Goal: Task Accomplishment & Management: Manage account settings

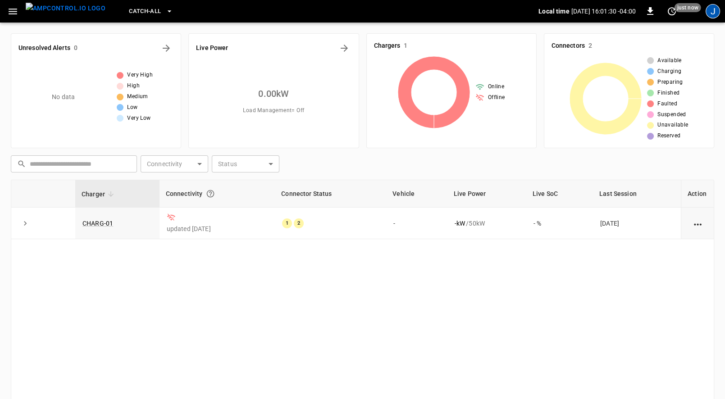
click at [713, 13] on div "J" at bounding box center [713, 11] width 14 height 14
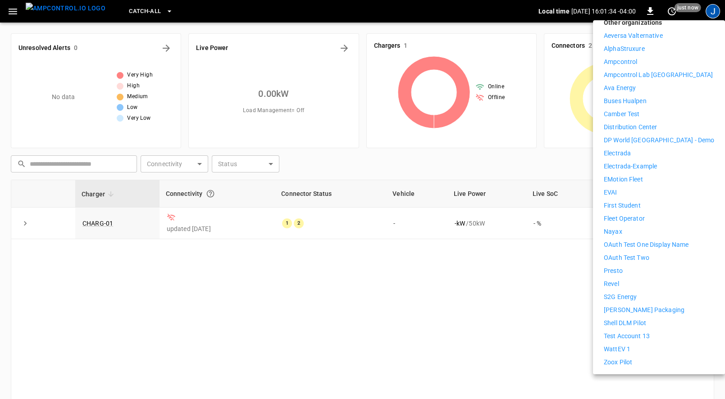
scroll to position [146, 0]
click at [623, 343] on p "WattEV 1" at bounding box center [617, 347] width 27 height 9
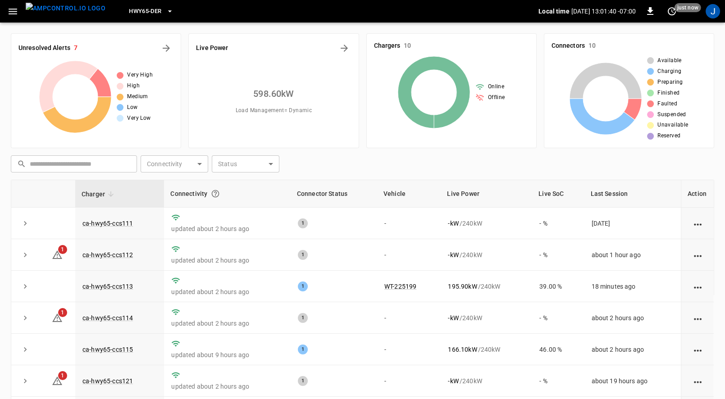
click at [138, 5] on button "HWY65-DER" at bounding box center [150, 12] width 51 height 18
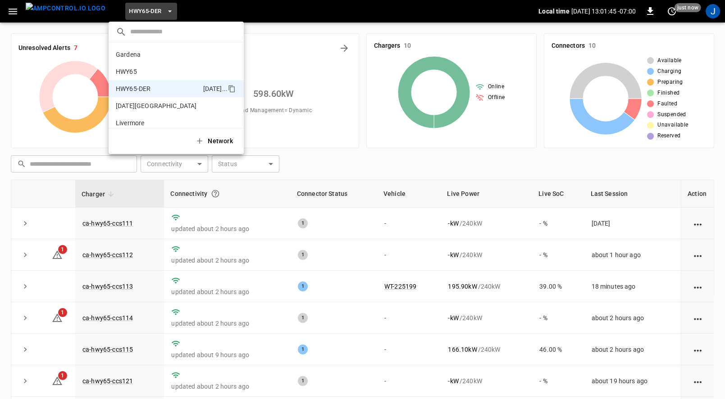
click at [302, 164] on div at bounding box center [362, 199] width 725 height 399
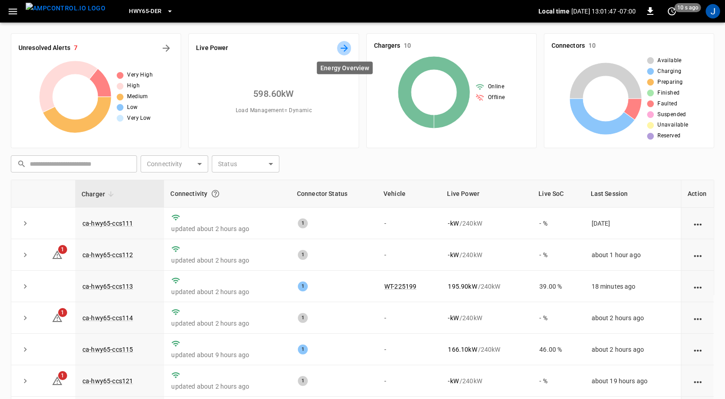
click at [342, 44] on icon "Energy Overview" at bounding box center [344, 48] width 11 height 11
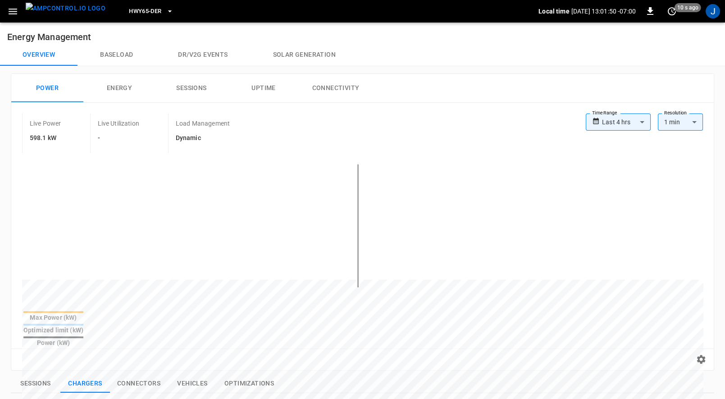
click at [636, 118] on body "**********" at bounding box center [362, 370] width 725 height 740
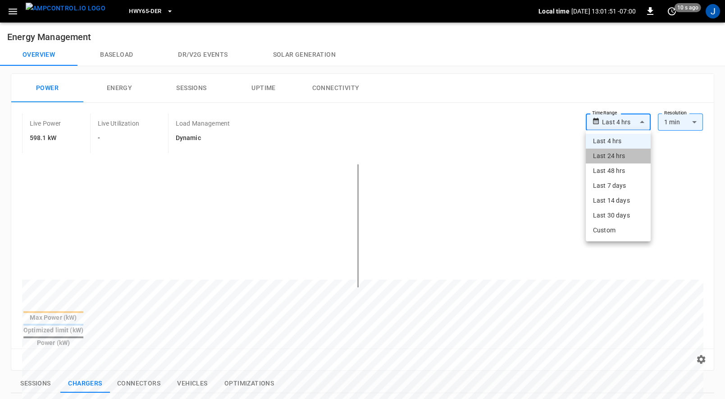
click at [628, 161] on li "Last 24 hrs" at bounding box center [618, 156] width 65 height 15
type input "**********"
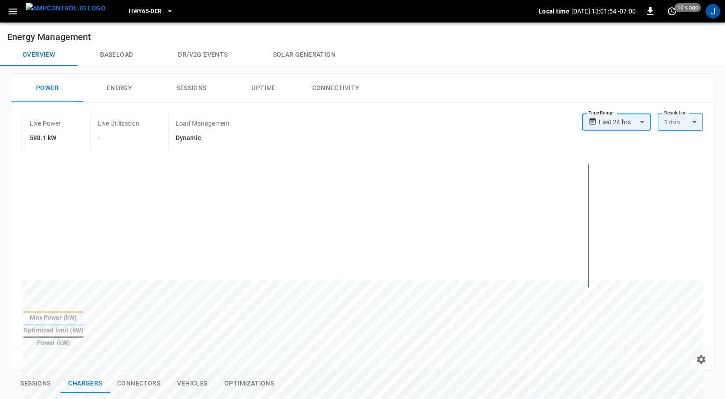
click at [243, 92] on button "Uptime" at bounding box center [264, 88] width 72 height 29
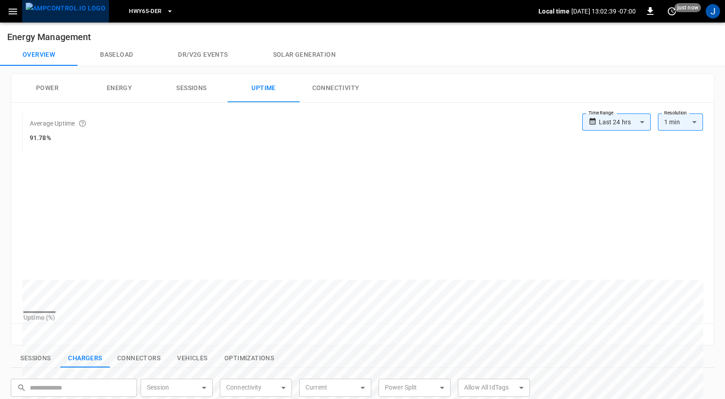
click at [71, 14] on img "menu" at bounding box center [66, 8] width 80 height 11
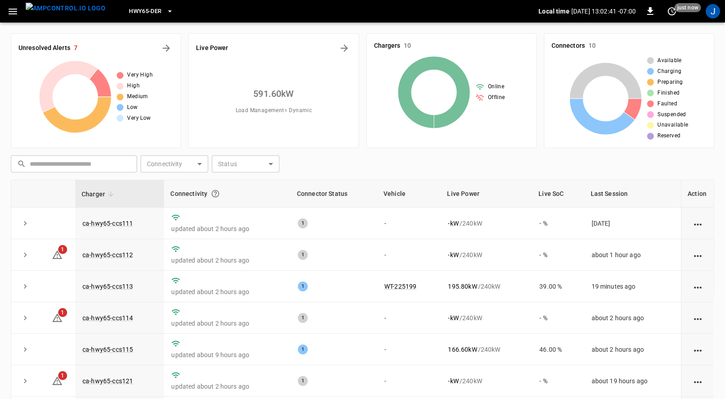
click at [129, 23] on div "Unresolved Alerts 7 Very High High Medium Low Very Low Live Power 591.60 kW Loa…" at bounding box center [362, 258] width 725 height 471
click at [129, 17] on button "HWY65-DER" at bounding box center [150, 12] width 51 height 18
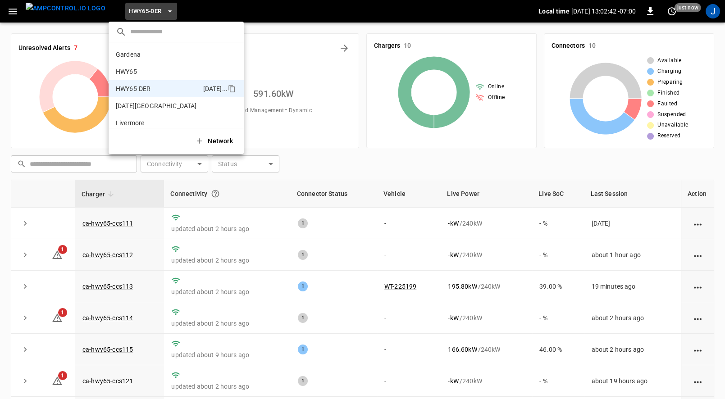
scroll to position [32, 0]
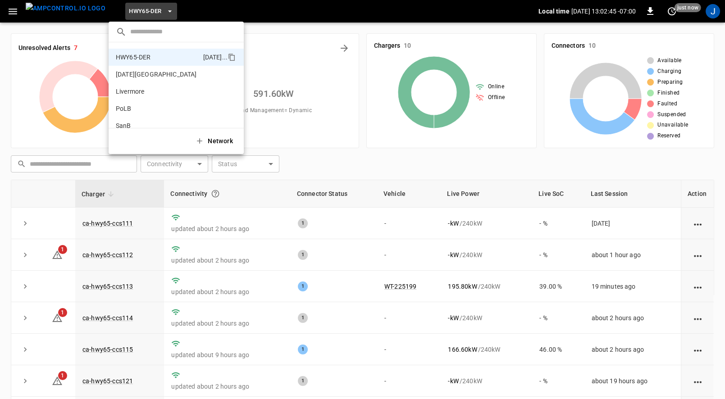
click at [711, 14] on div at bounding box center [362, 199] width 725 height 399
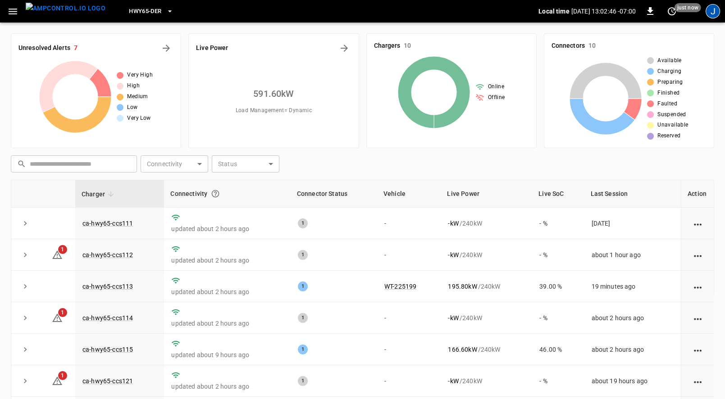
click at [714, 14] on div "J" at bounding box center [713, 11] width 14 height 14
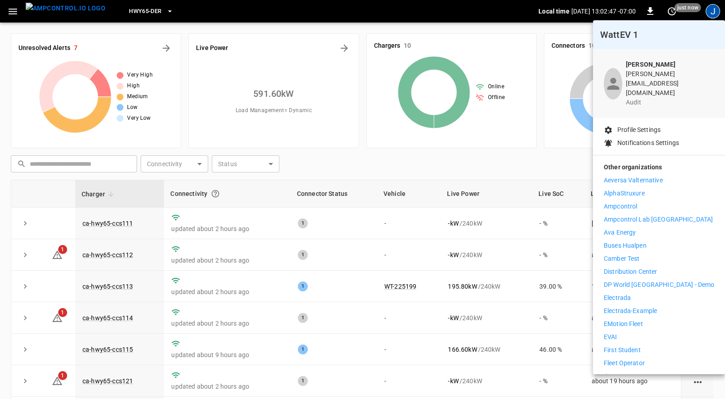
scroll to position [152, 0]
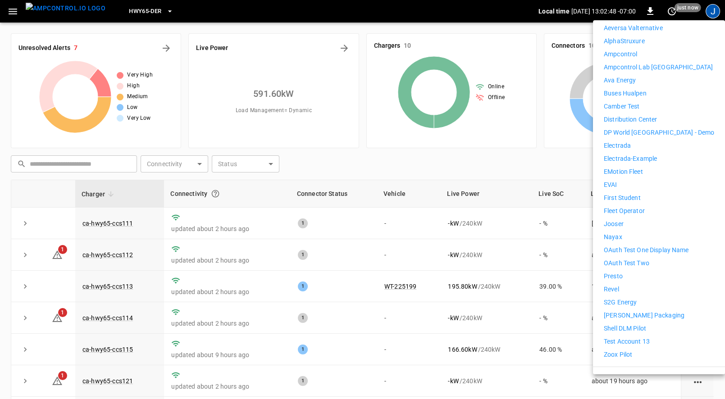
click at [620, 374] on p "Logout" at bounding box center [627, 378] width 21 height 9
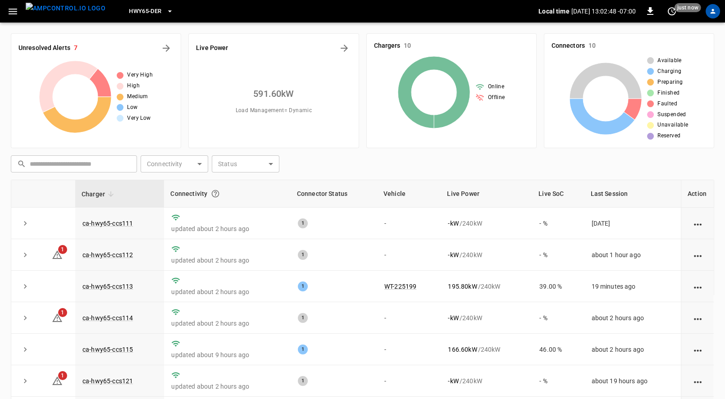
scroll to position [0, 0]
